Goal: Information Seeking & Learning: Learn about a topic

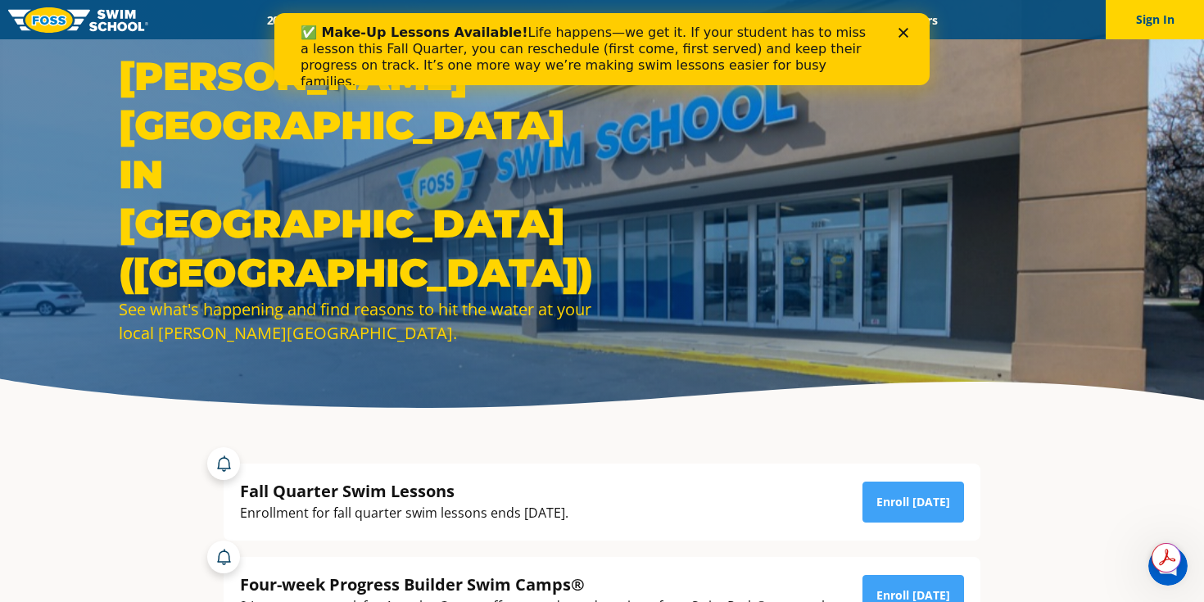
click at [904, 32] on icon "Close" at bounding box center [904, 33] width 10 height 10
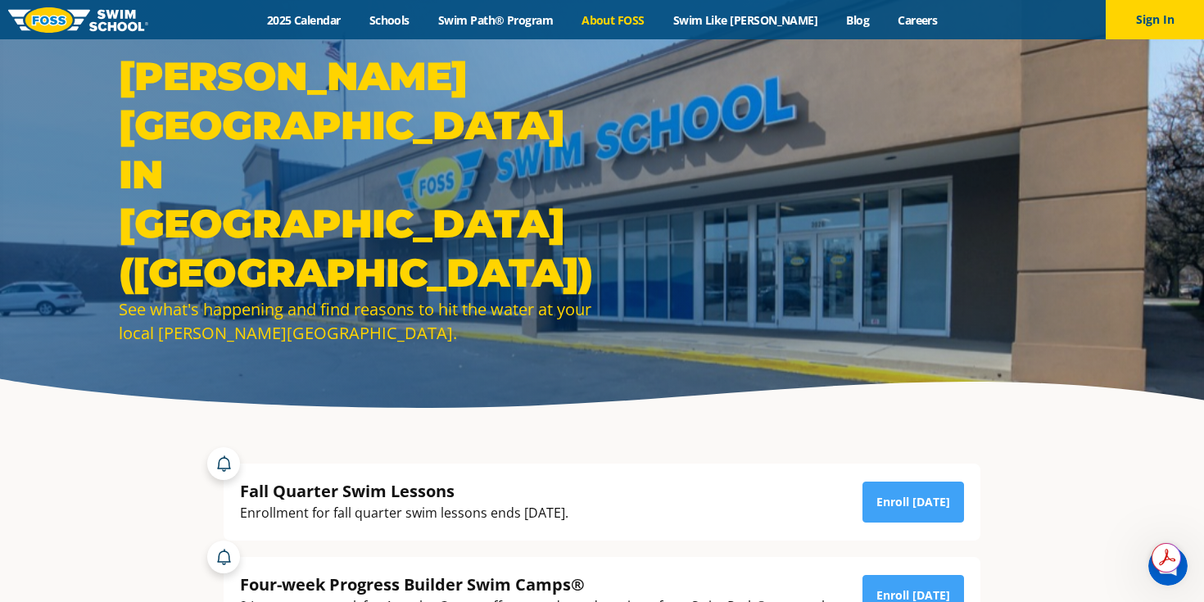
click at [637, 25] on link "About FOSS" at bounding box center [614, 20] width 92 height 16
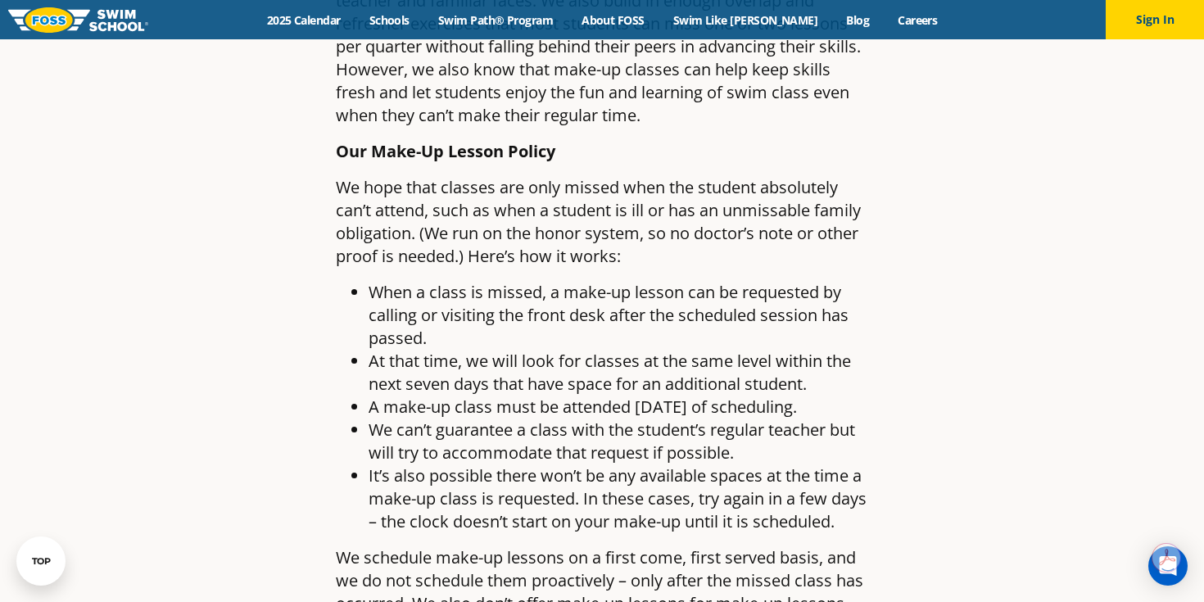
scroll to position [1144, 0]
